Goal: Navigation & Orientation: Find specific page/section

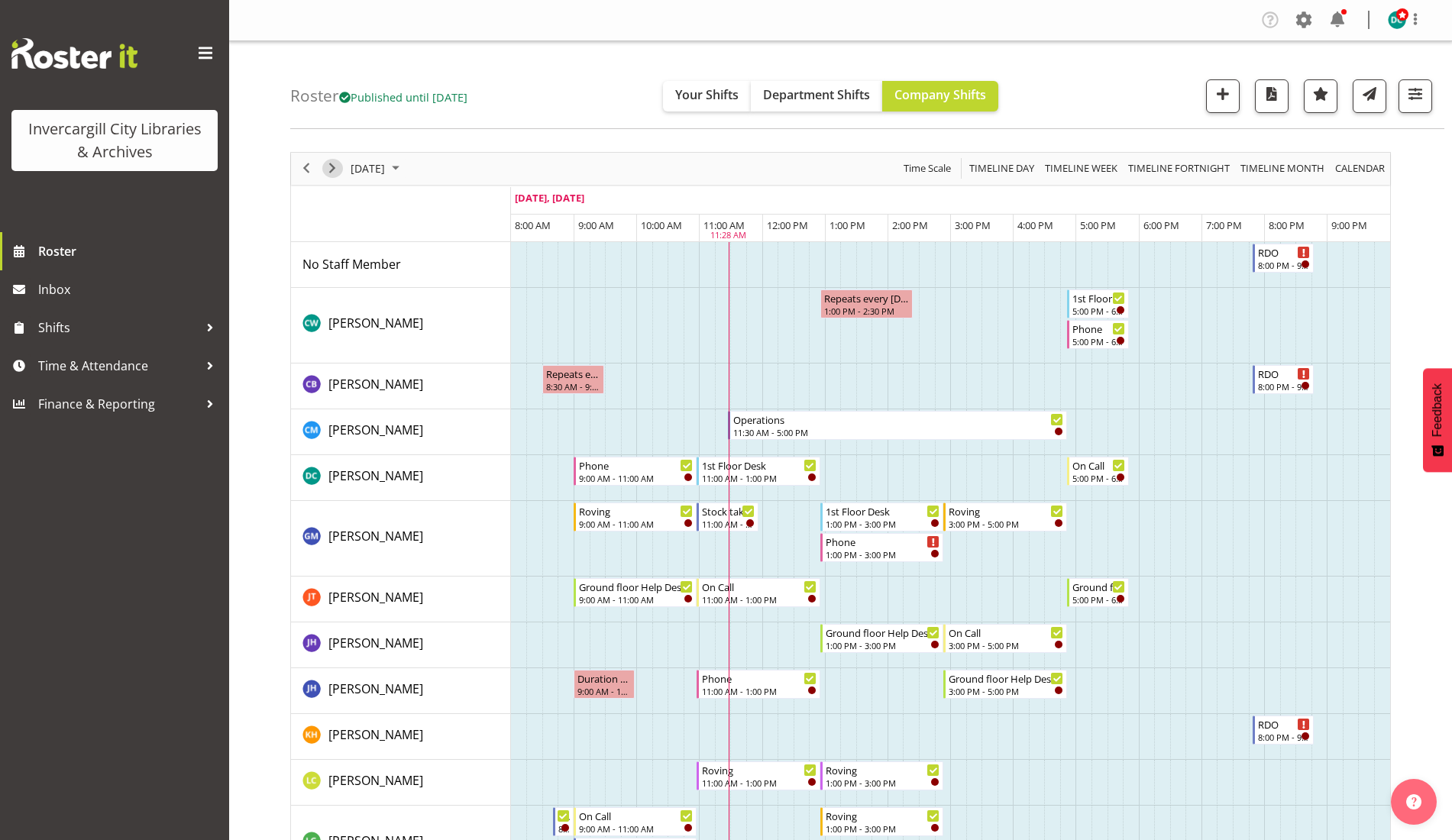
click at [332, 169] on span "Next" at bounding box center [332, 168] width 18 height 19
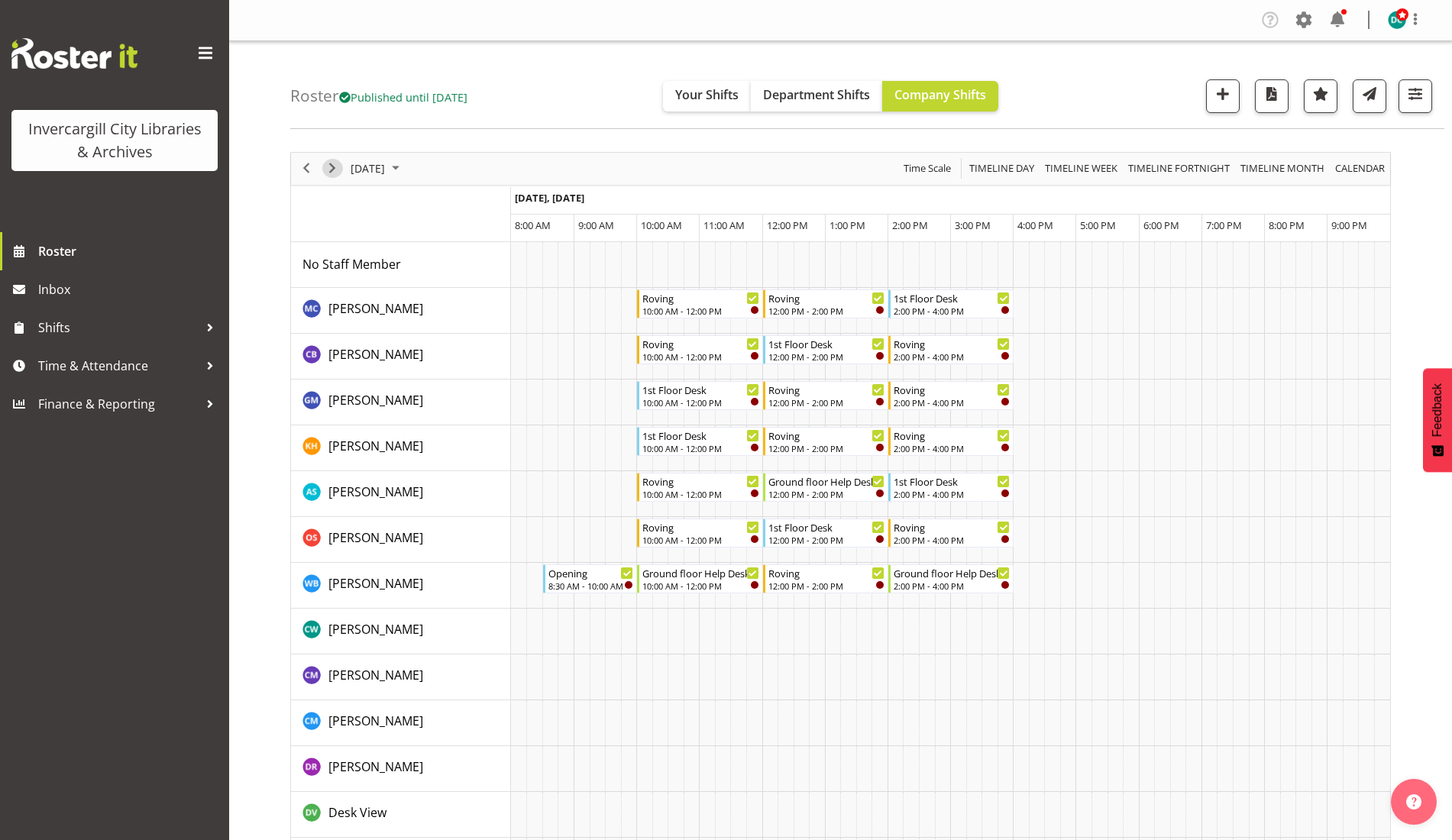
click at [327, 173] on span "Next" at bounding box center [332, 168] width 18 height 19
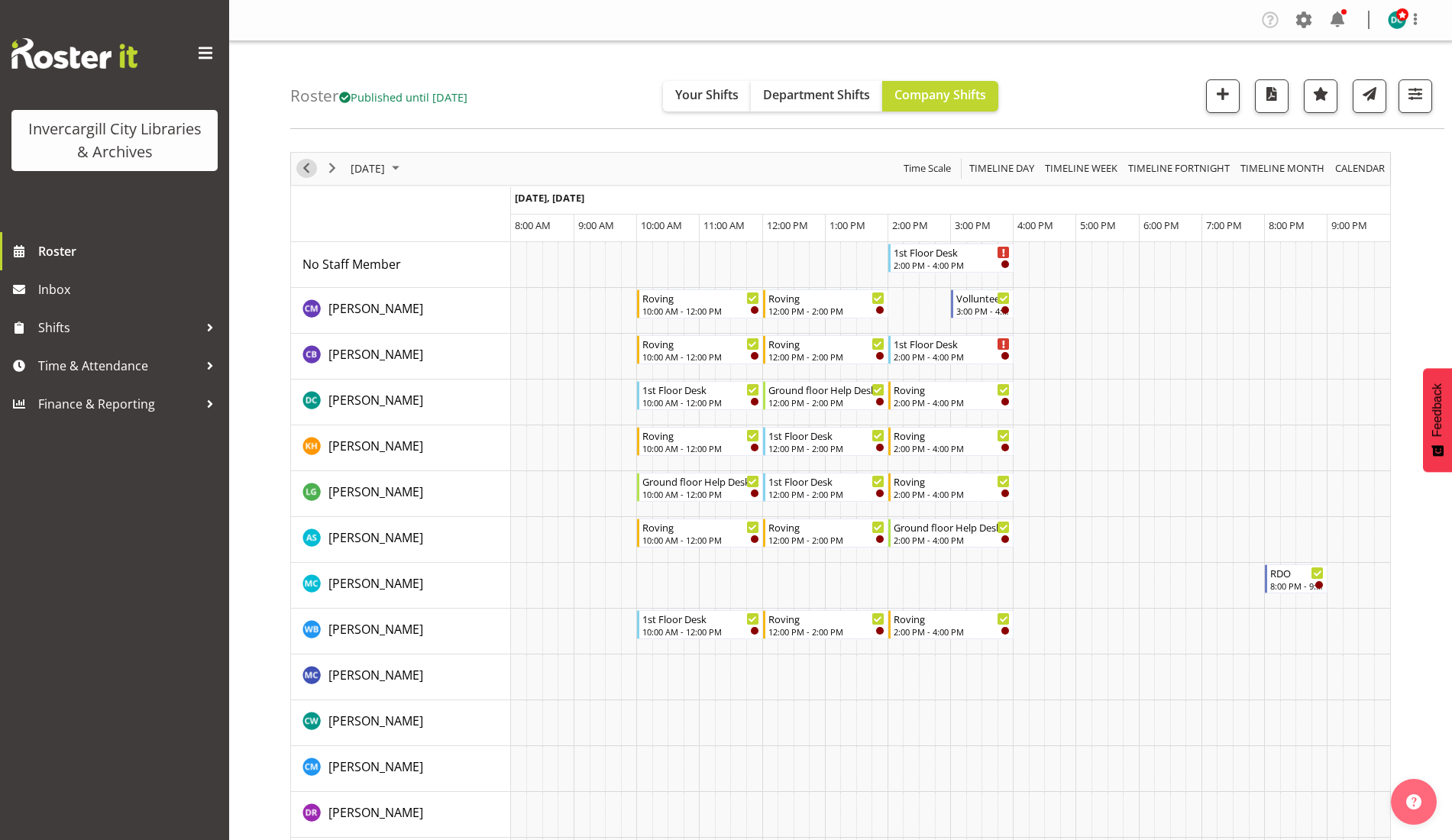
click at [298, 171] on span "Previous" at bounding box center [306, 168] width 18 height 19
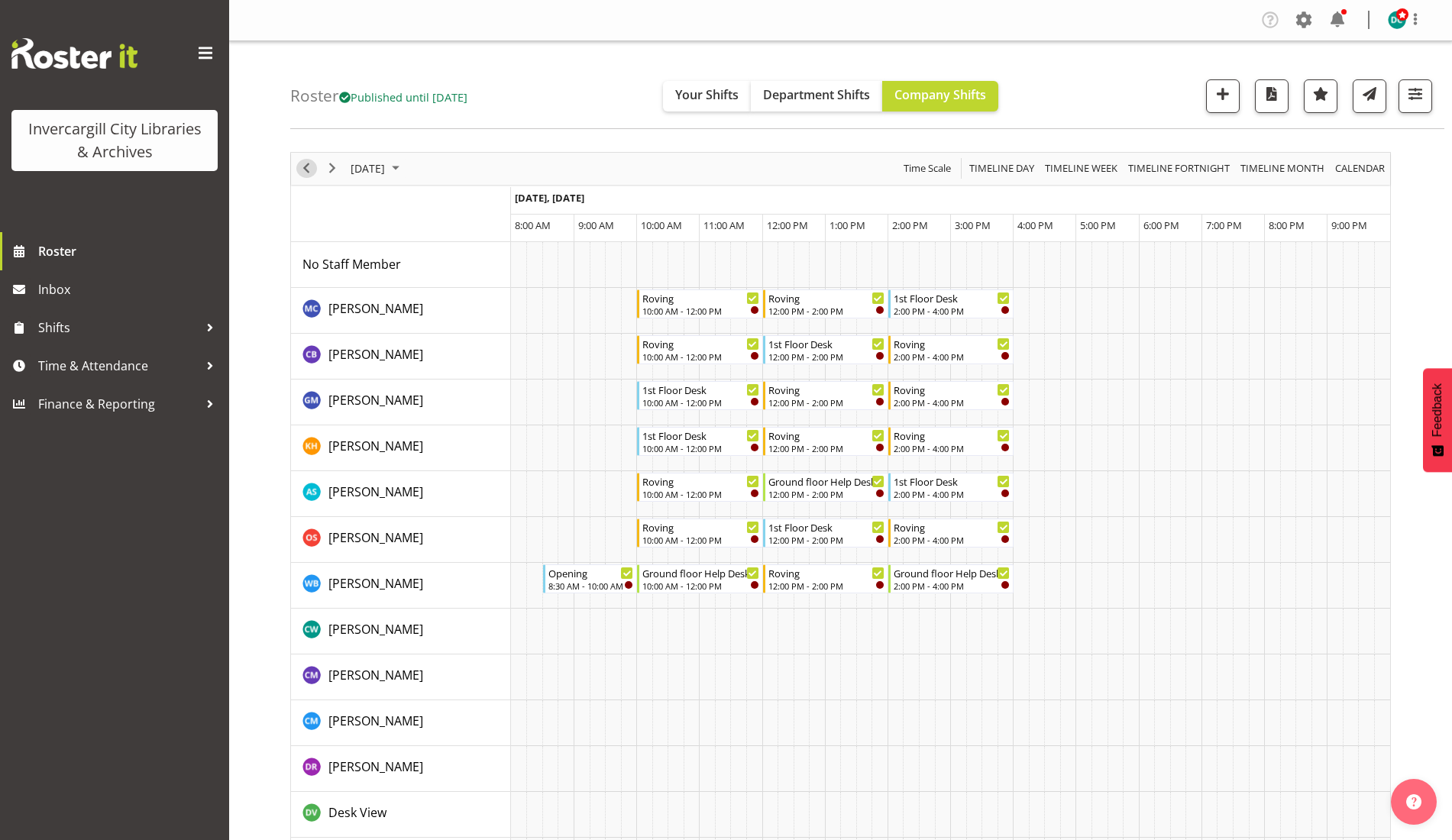
click at [303, 170] on span "Previous" at bounding box center [306, 168] width 18 height 19
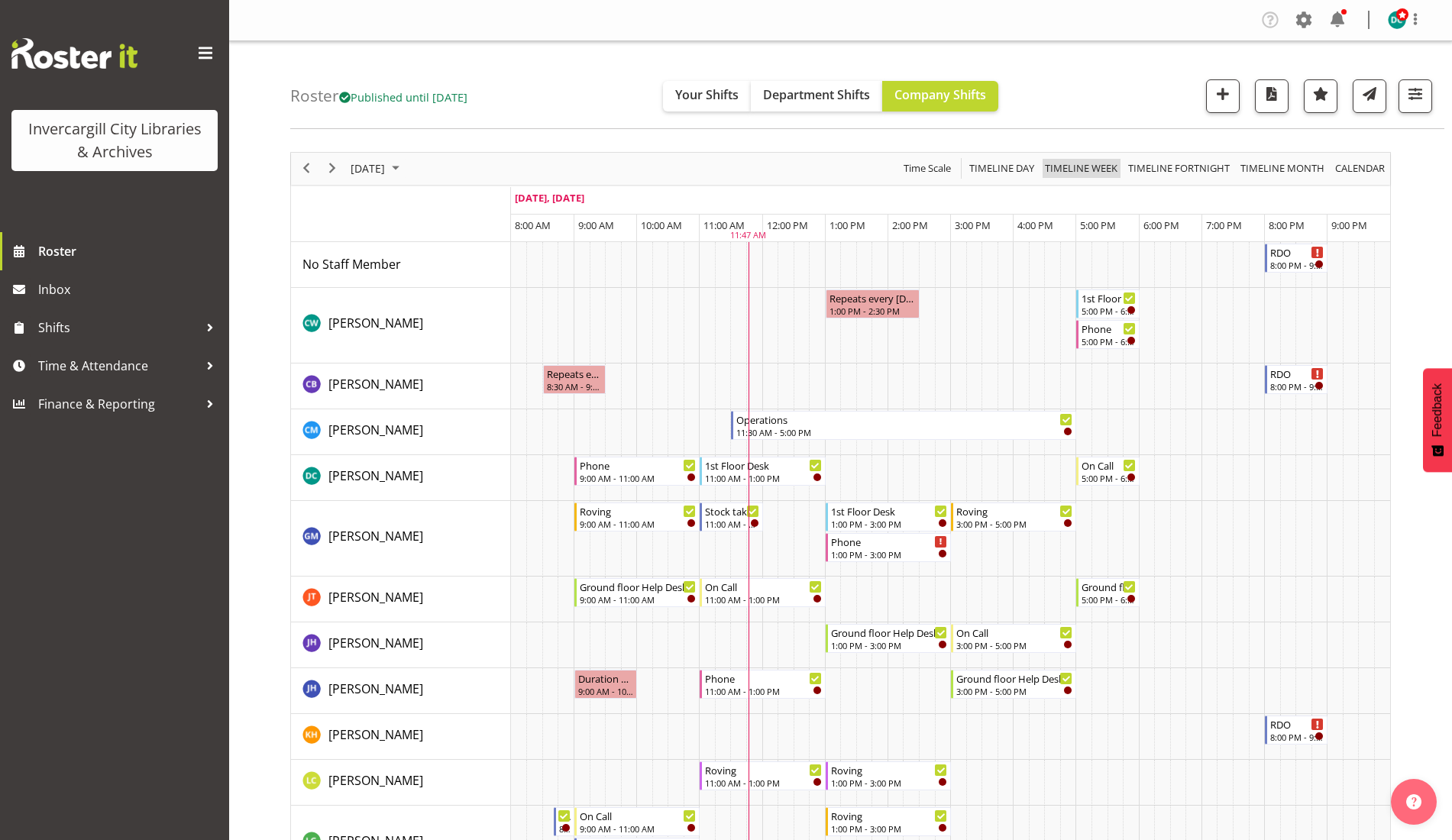
click at [1092, 164] on span "Timeline Week" at bounding box center [1081, 168] width 76 height 19
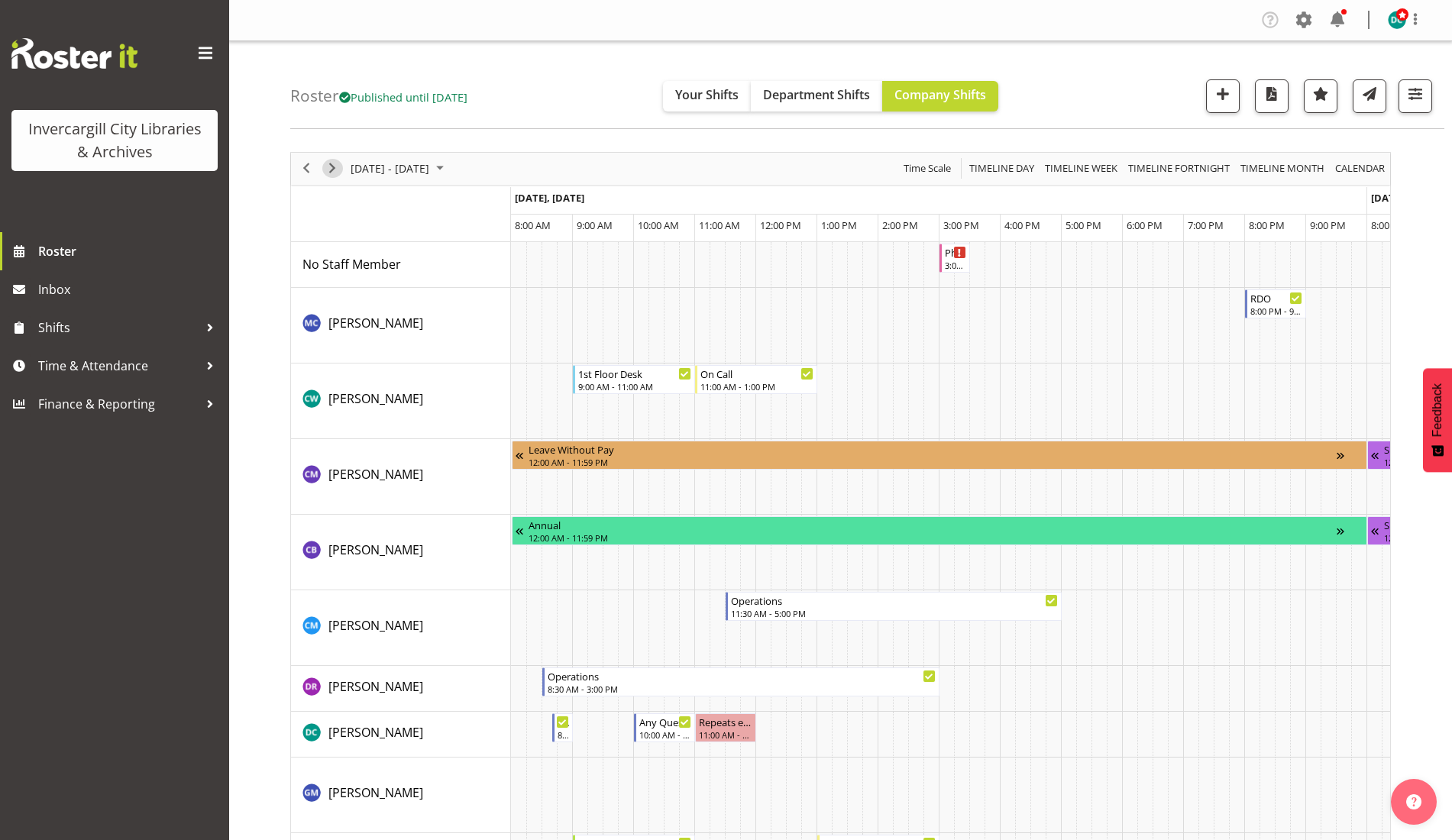
click at [333, 174] on span "Next" at bounding box center [332, 168] width 18 height 19
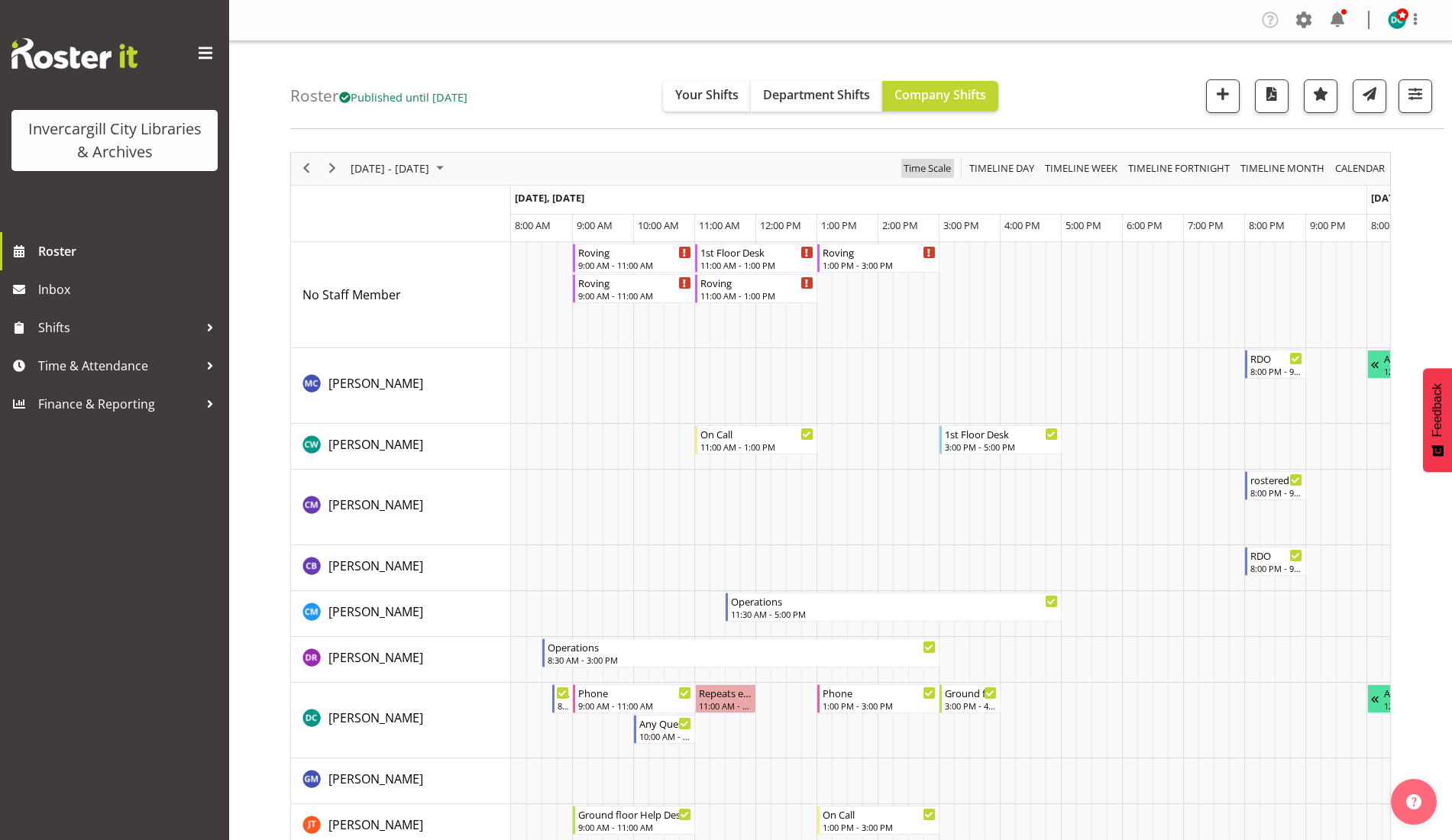
click at [931, 171] on span "Time Scale" at bounding box center [928, 168] width 51 height 19
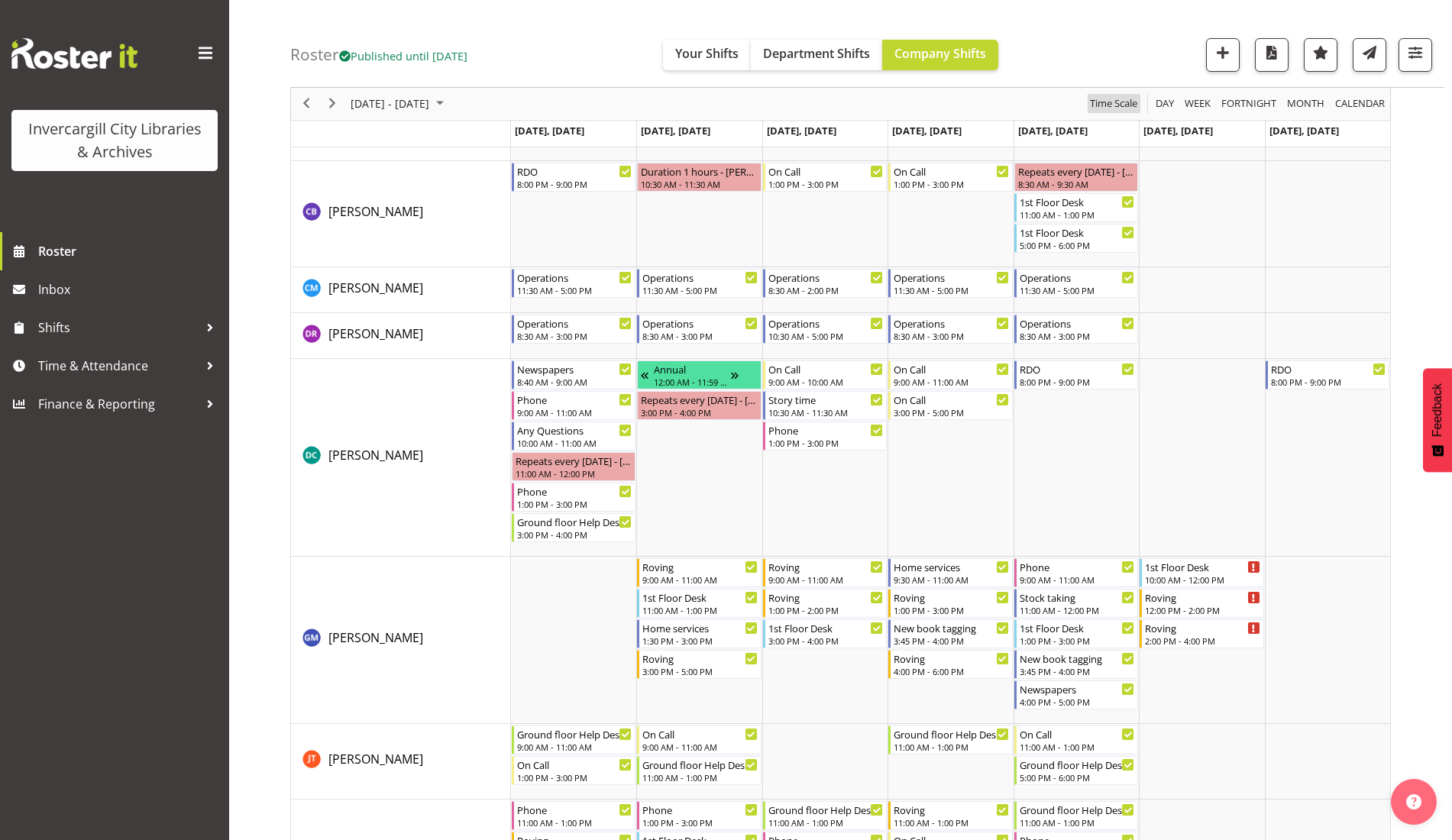
scroll to position [573, 0]
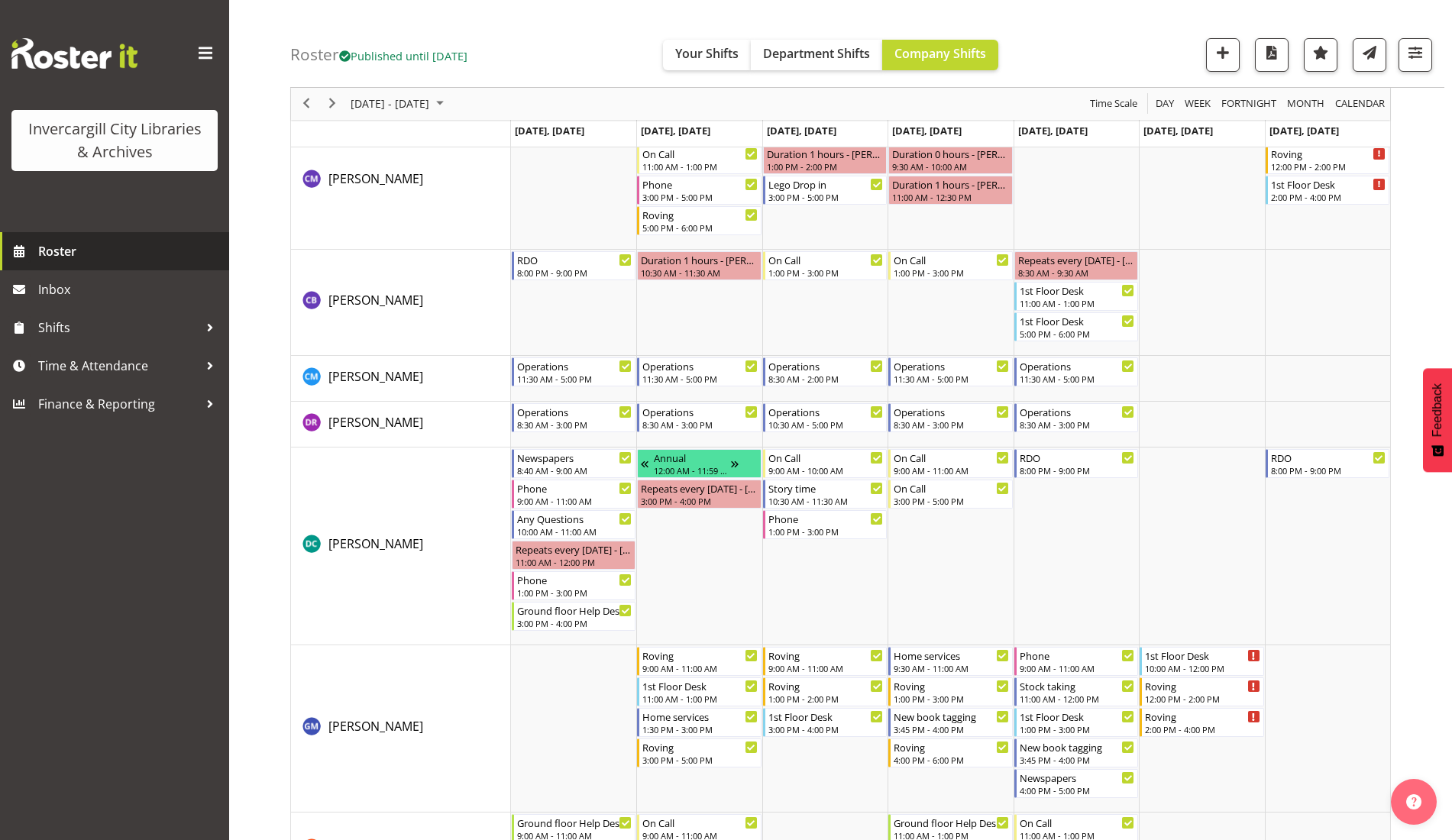
click at [42, 245] on span "Roster" at bounding box center [129, 251] width 183 height 23
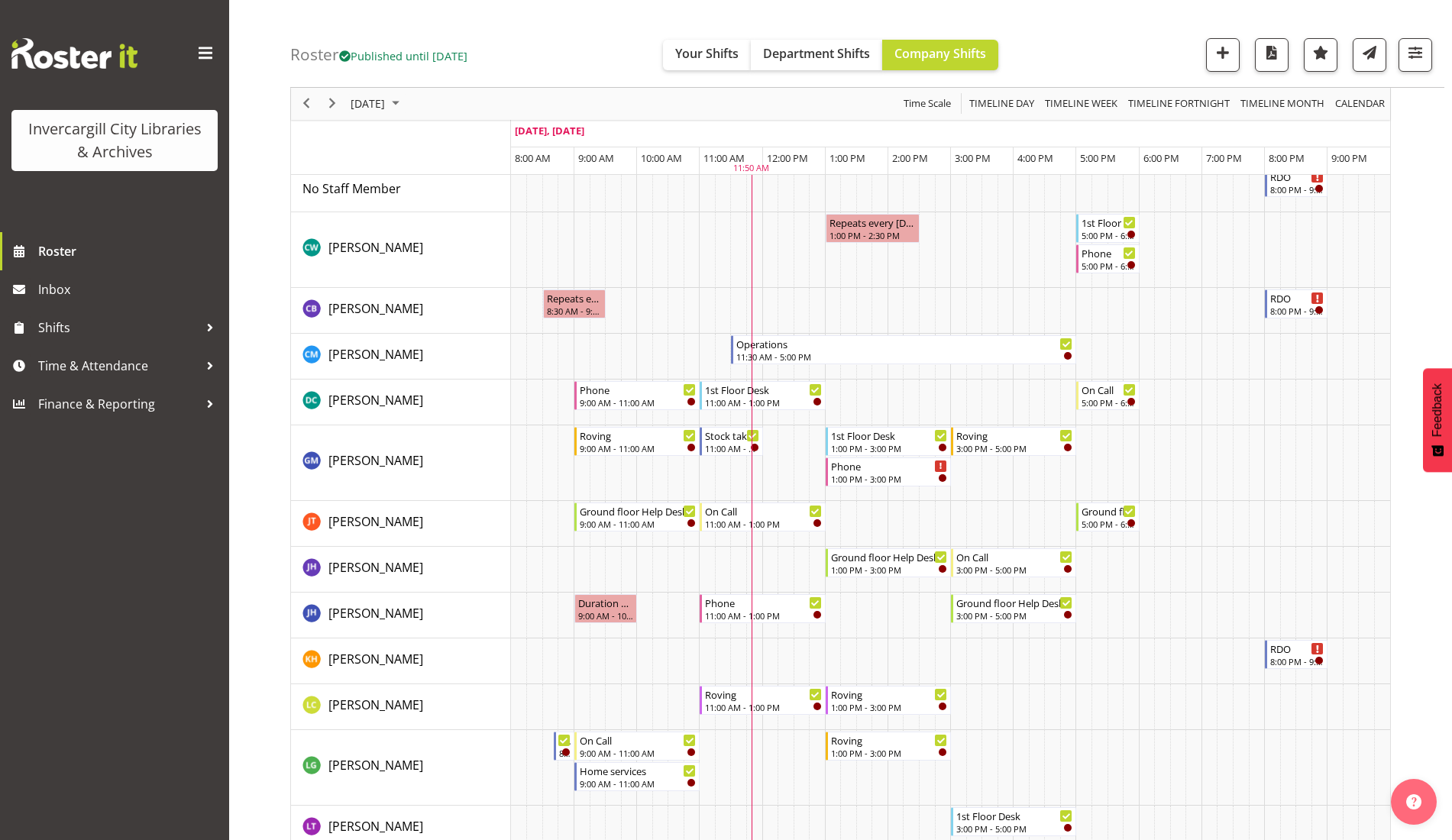
scroll to position [96, 0]
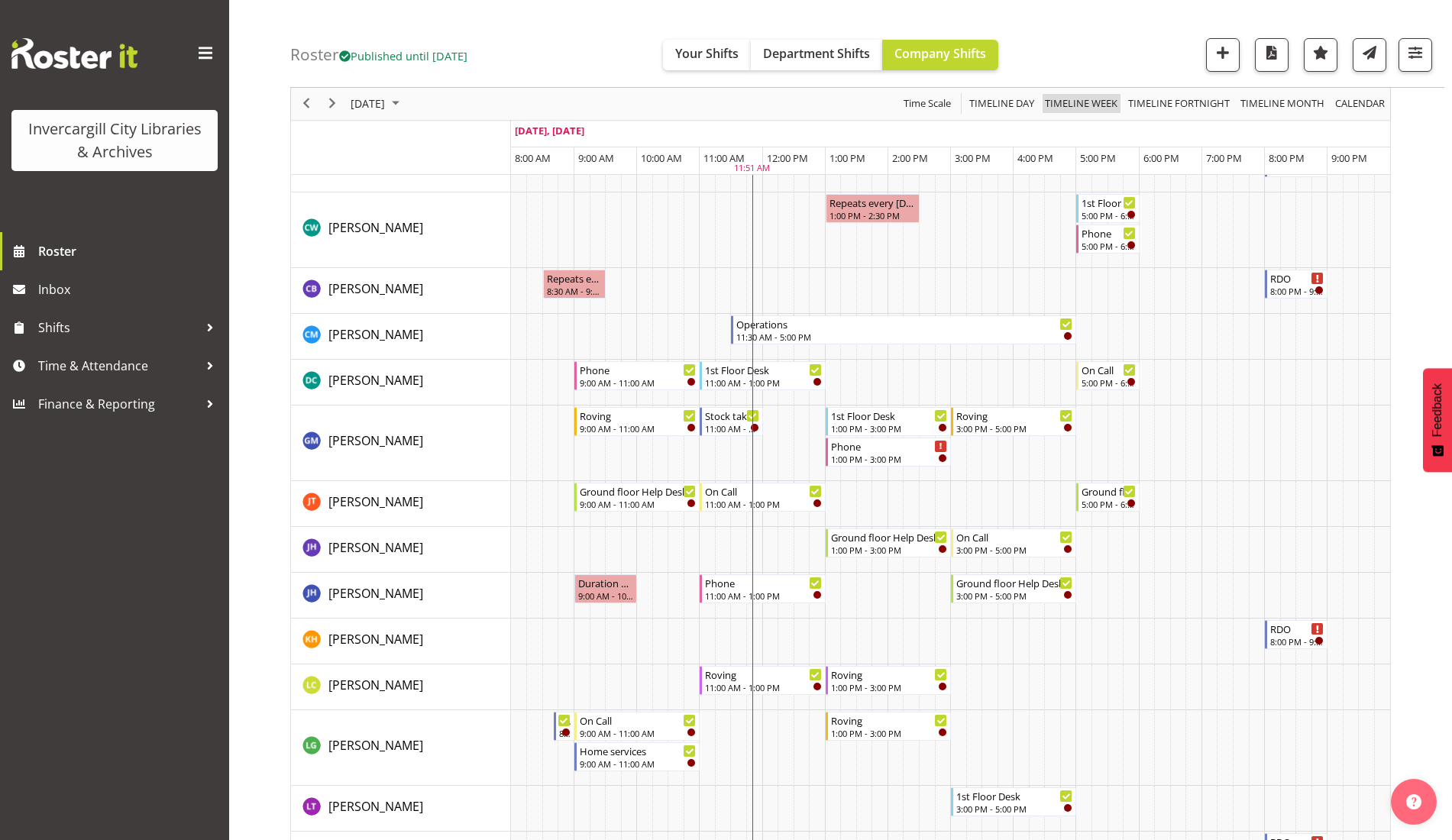
click at [1062, 106] on span "Timeline Week" at bounding box center [1081, 104] width 76 height 19
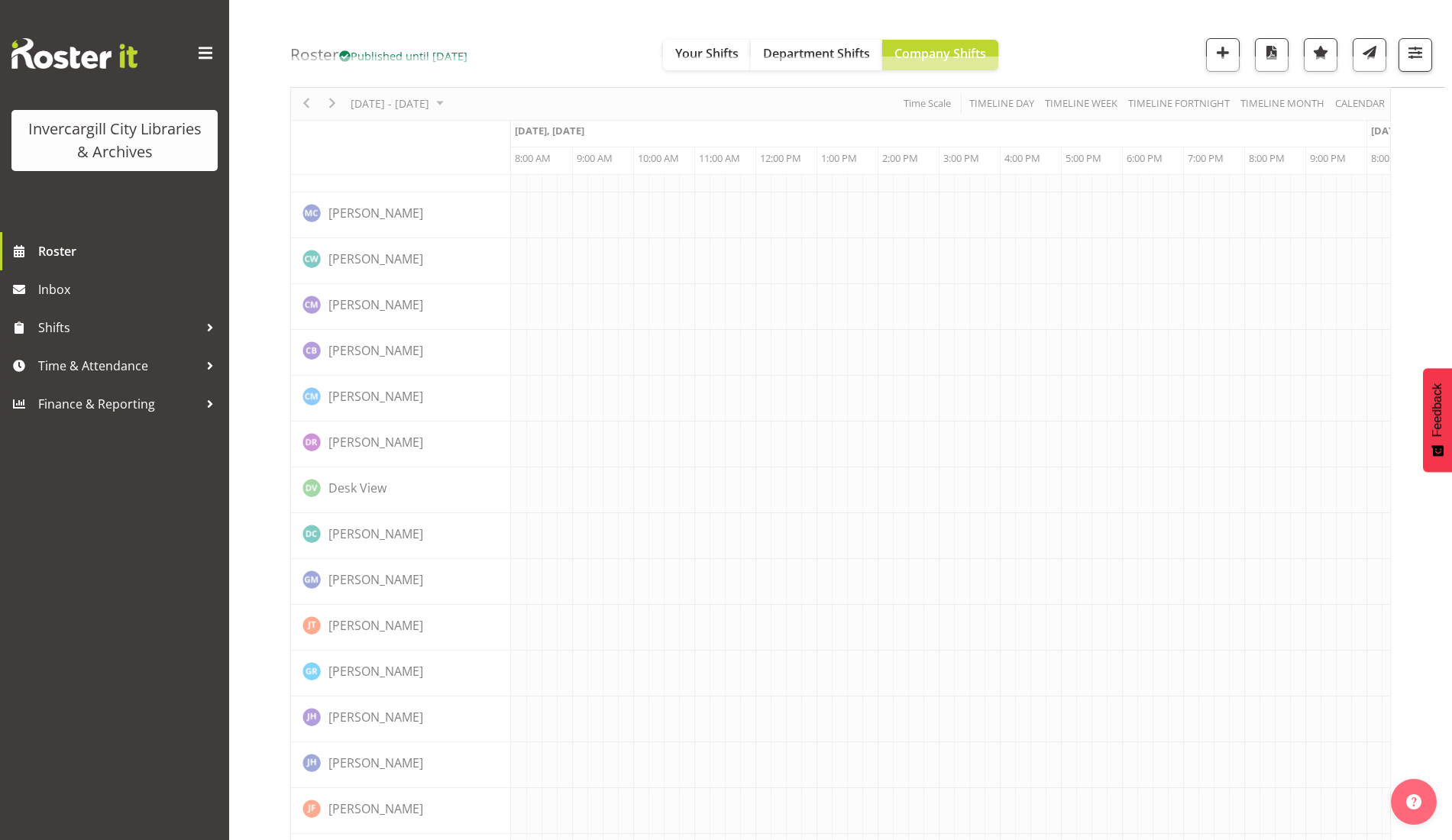
scroll to position [0, 0]
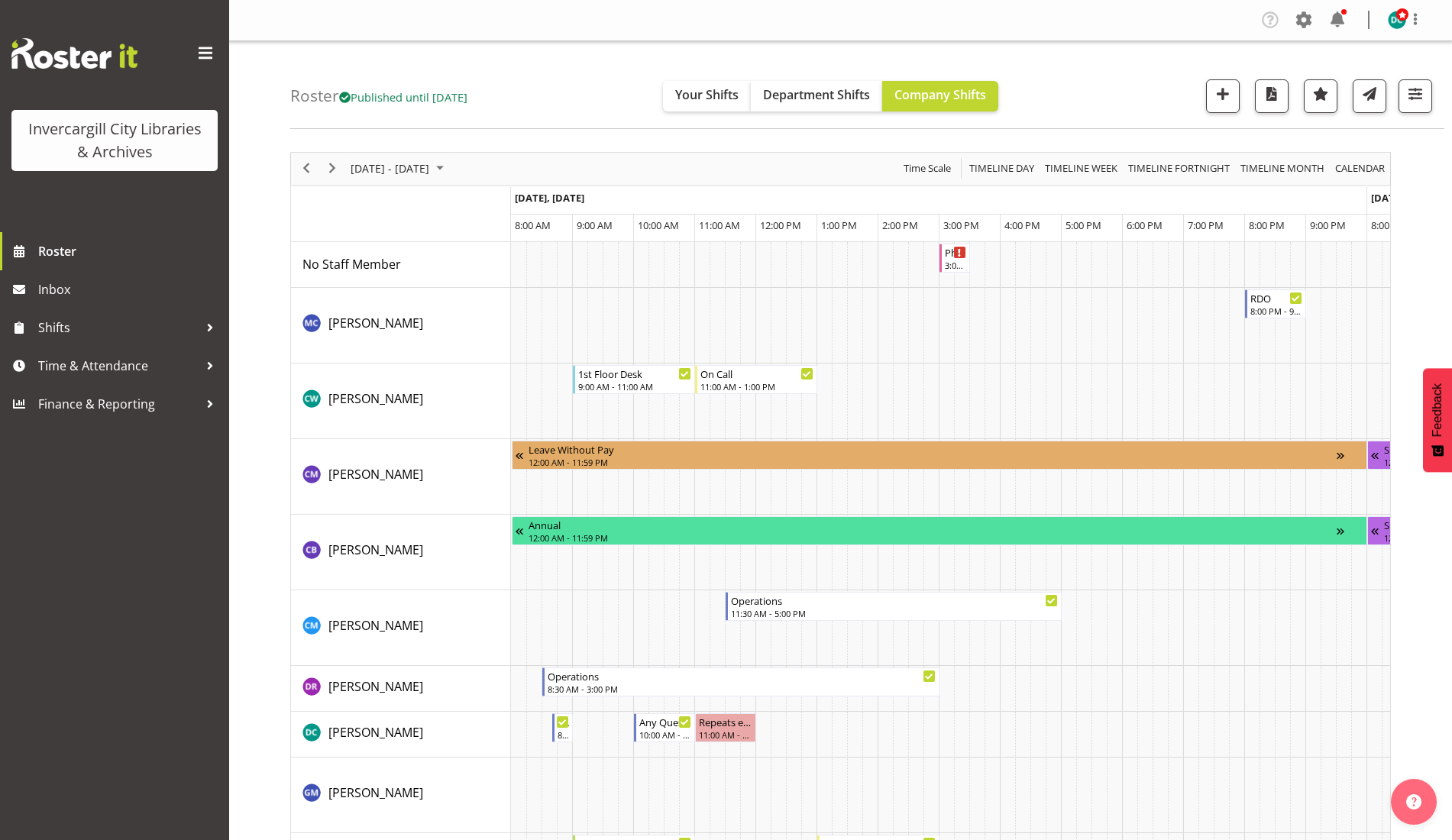
click at [334, 167] on span "Next" at bounding box center [332, 168] width 18 height 19
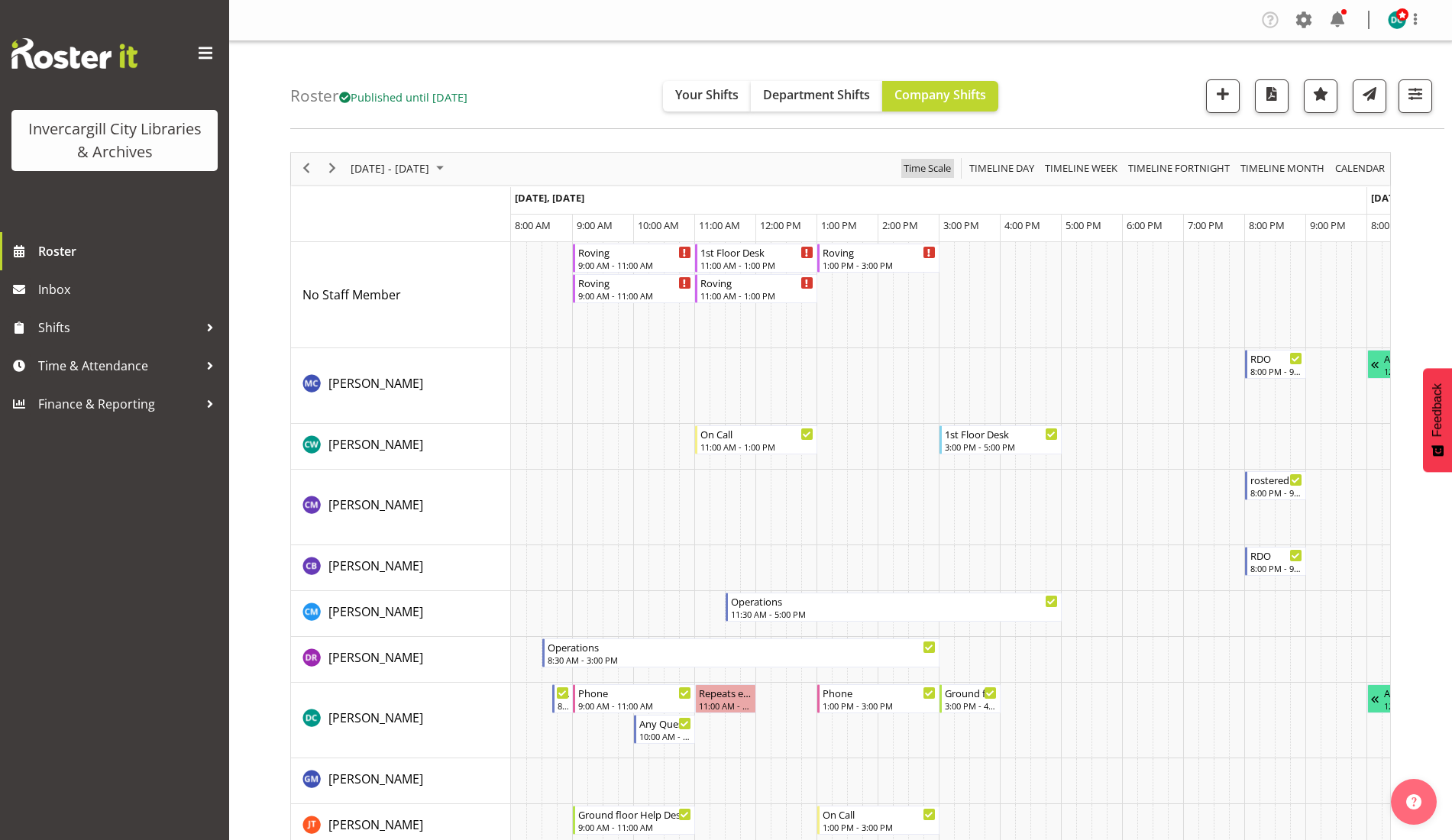
click at [922, 176] on span "Time Scale" at bounding box center [928, 168] width 51 height 19
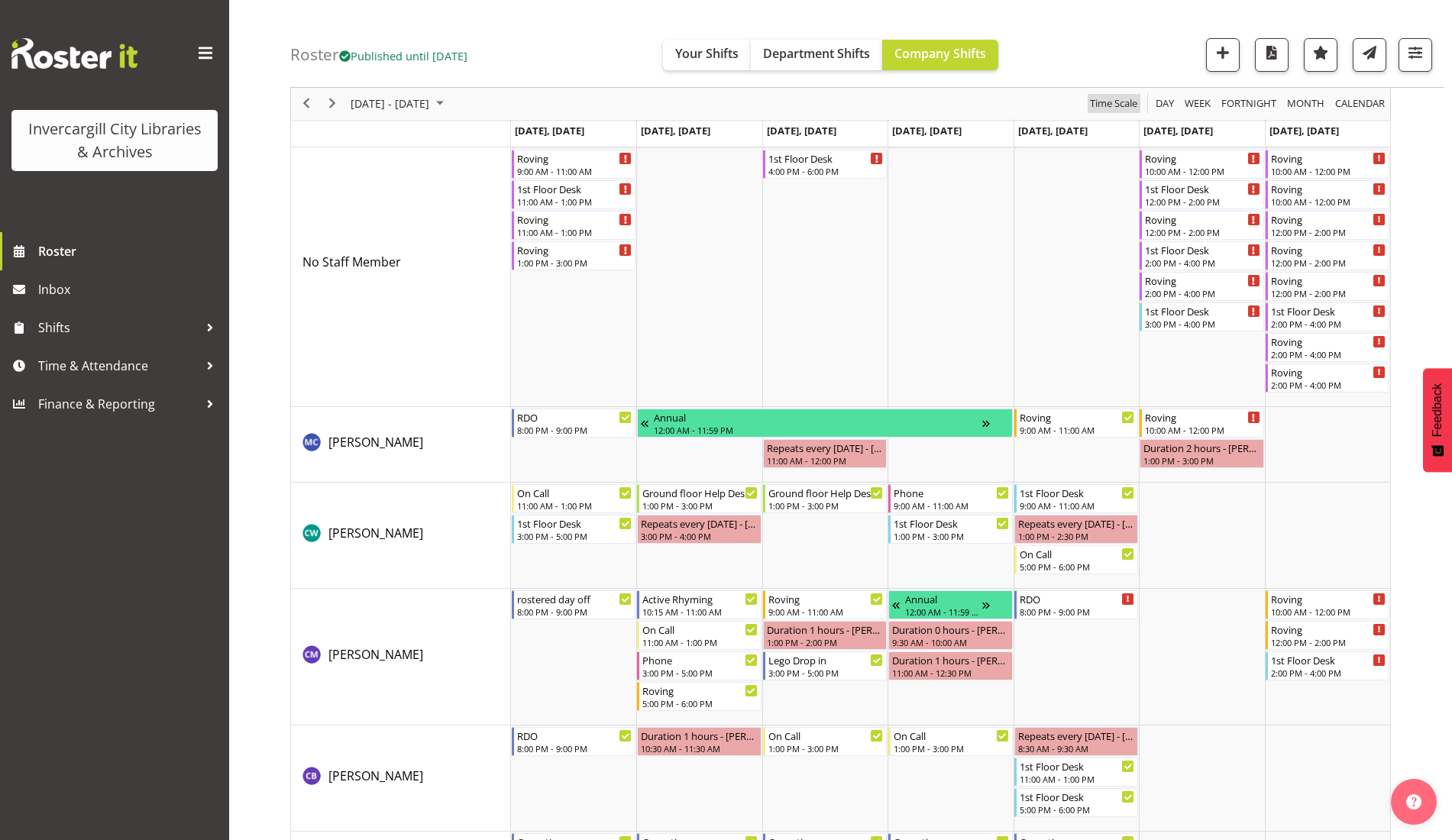
scroll to position [191, 0]
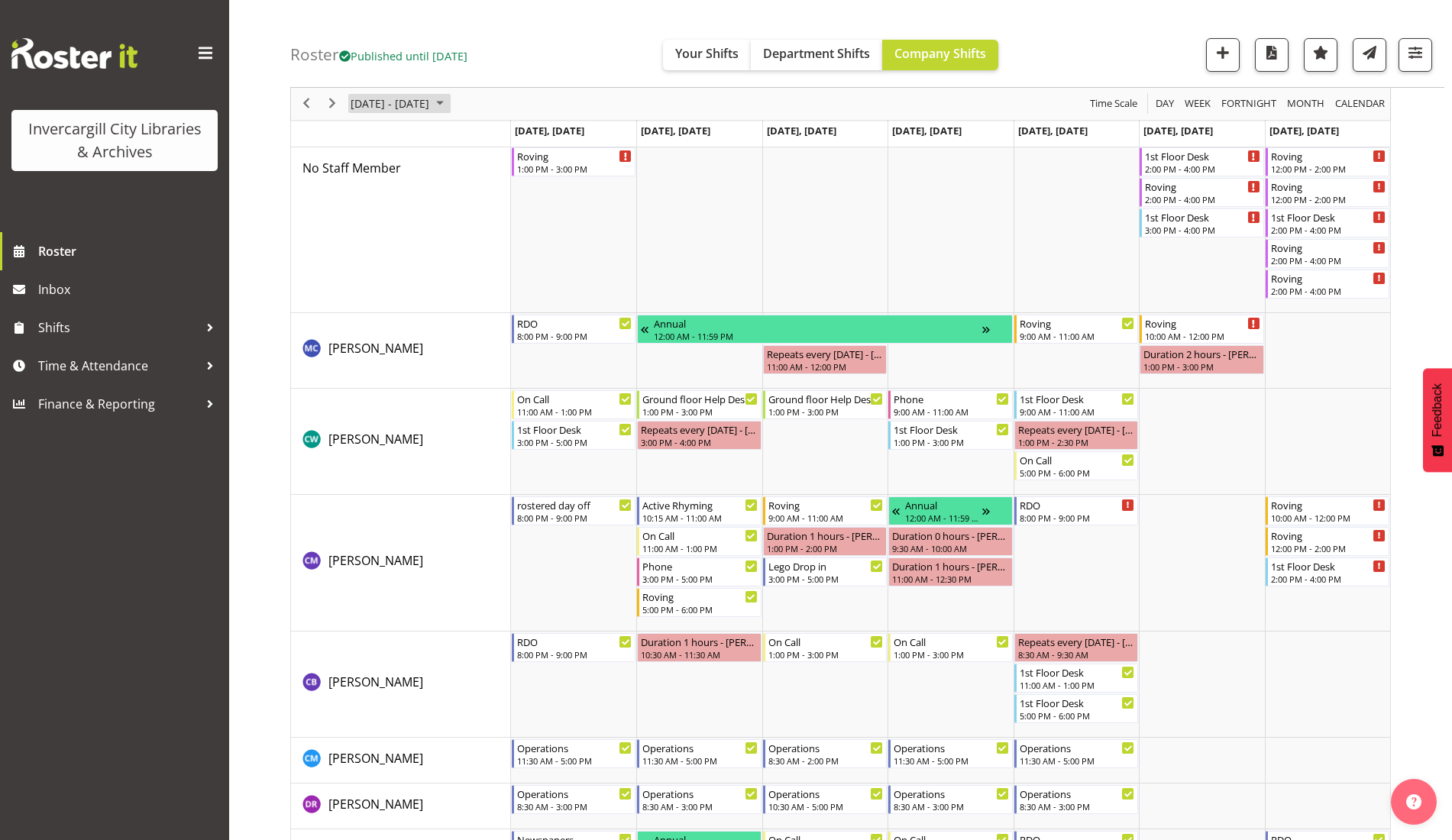
click at [369, 97] on span "October 13 - 19, 2025" at bounding box center [390, 104] width 82 height 19
click at [82, 248] on span "Roster" at bounding box center [129, 251] width 183 height 23
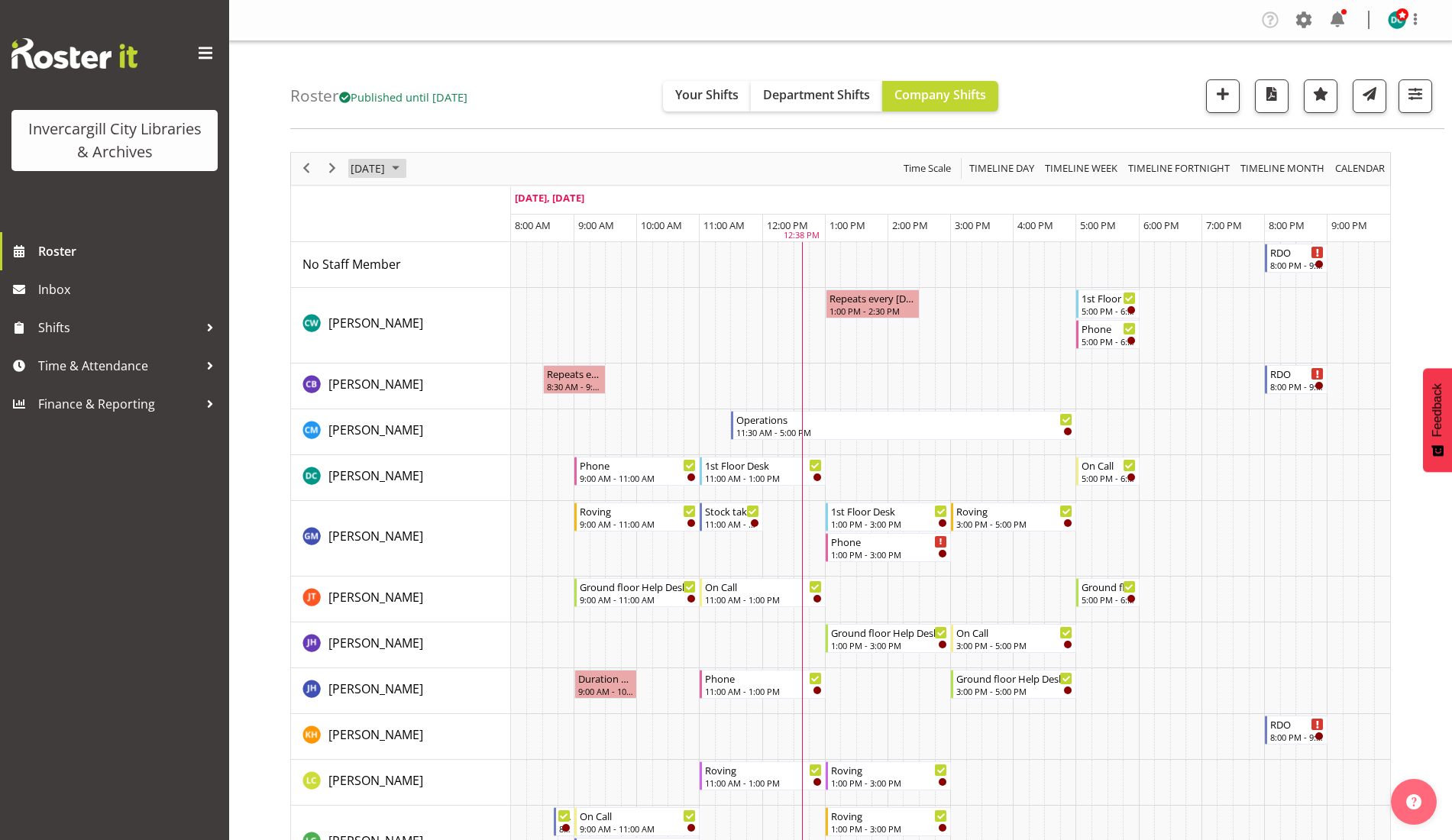
click at [386, 169] on span "[DATE]" at bounding box center [367, 168] width 37 height 19
click at [462, 310] on span "16" at bounding box center [464, 311] width 23 height 23
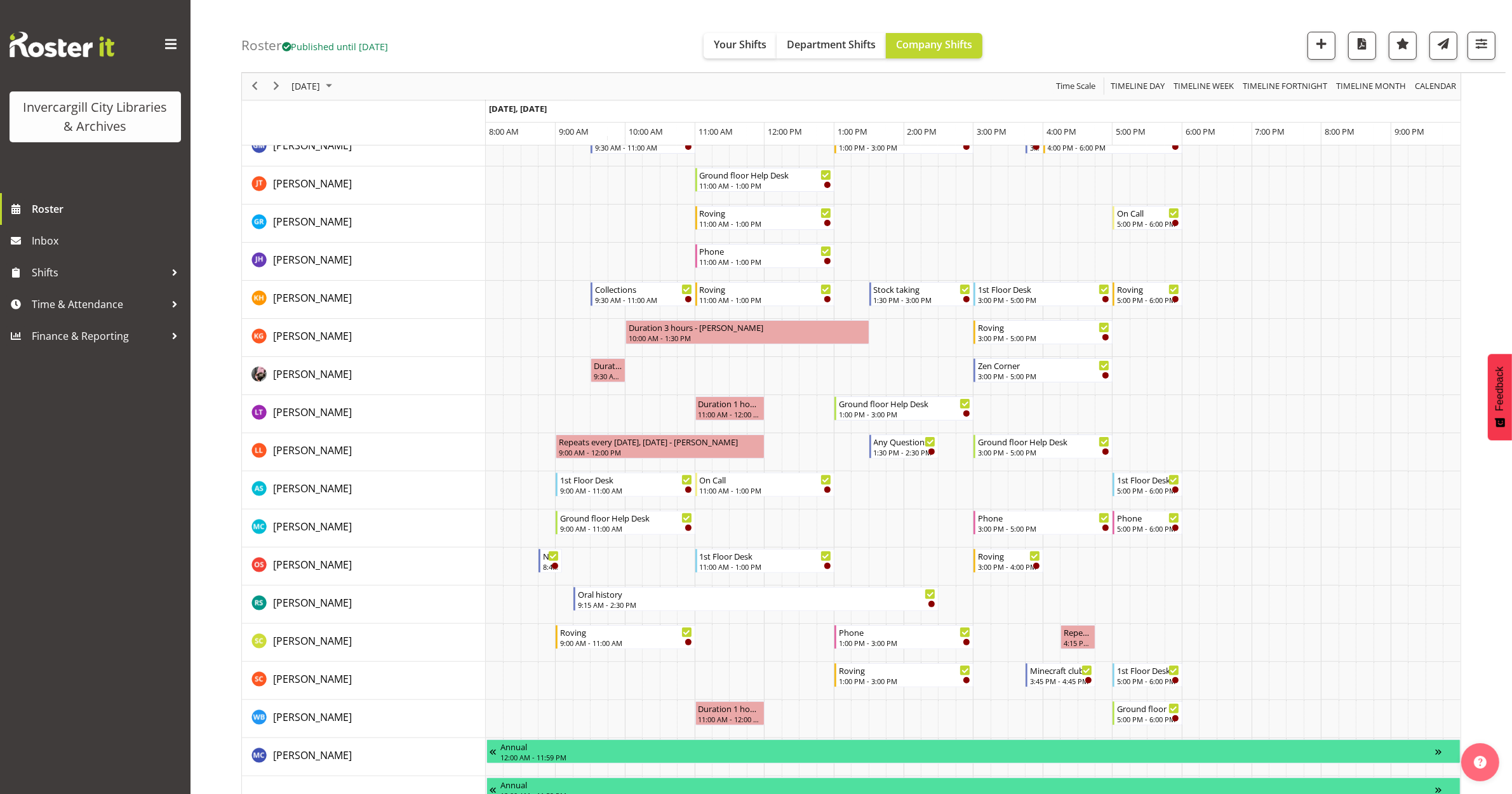
scroll to position [280, 0]
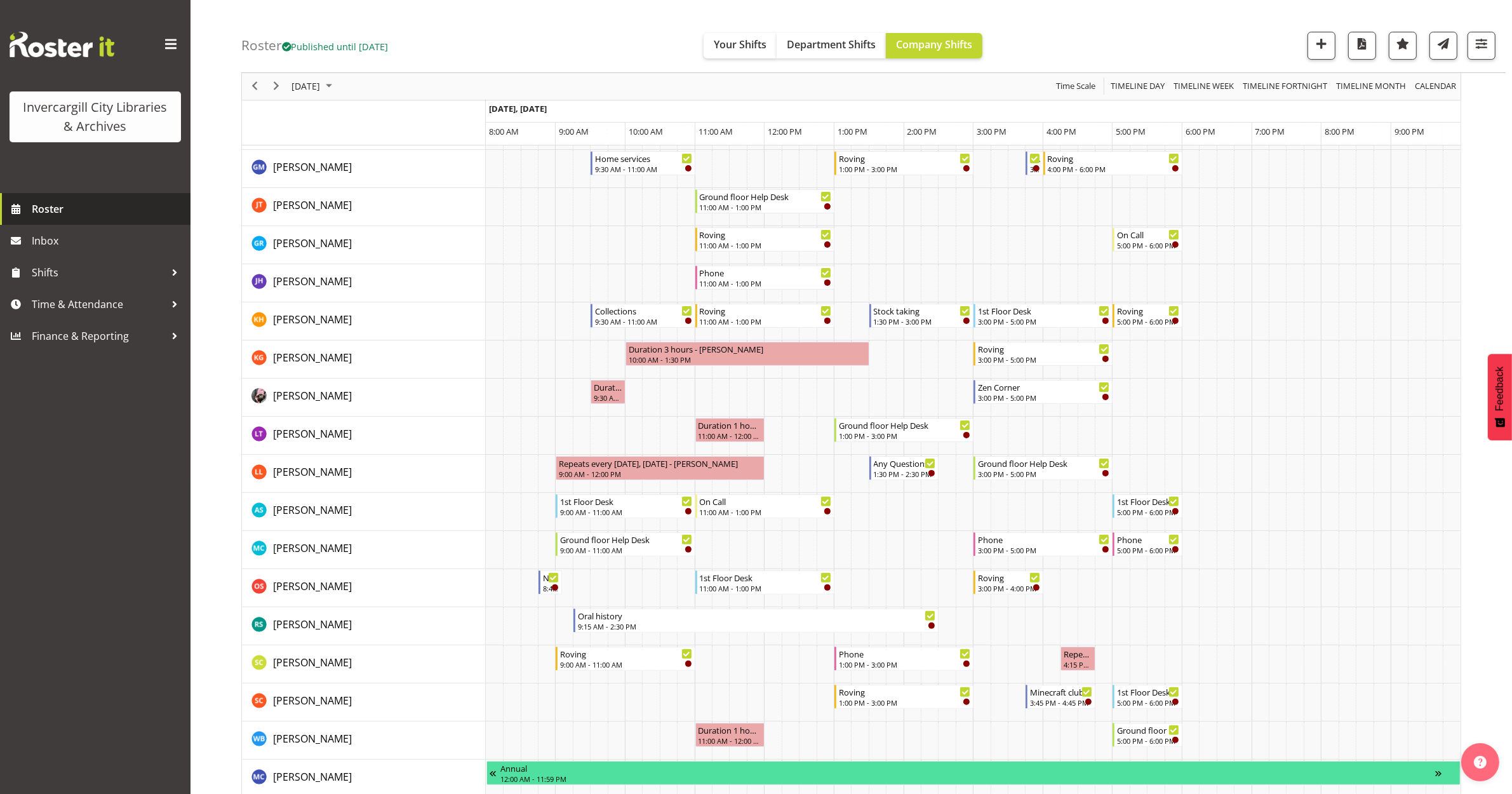
click at [58, 205] on span "Roster" at bounding box center [107, 209] width 152 height 19
